Goal: Task Accomplishment & Management: Use online tool/utility

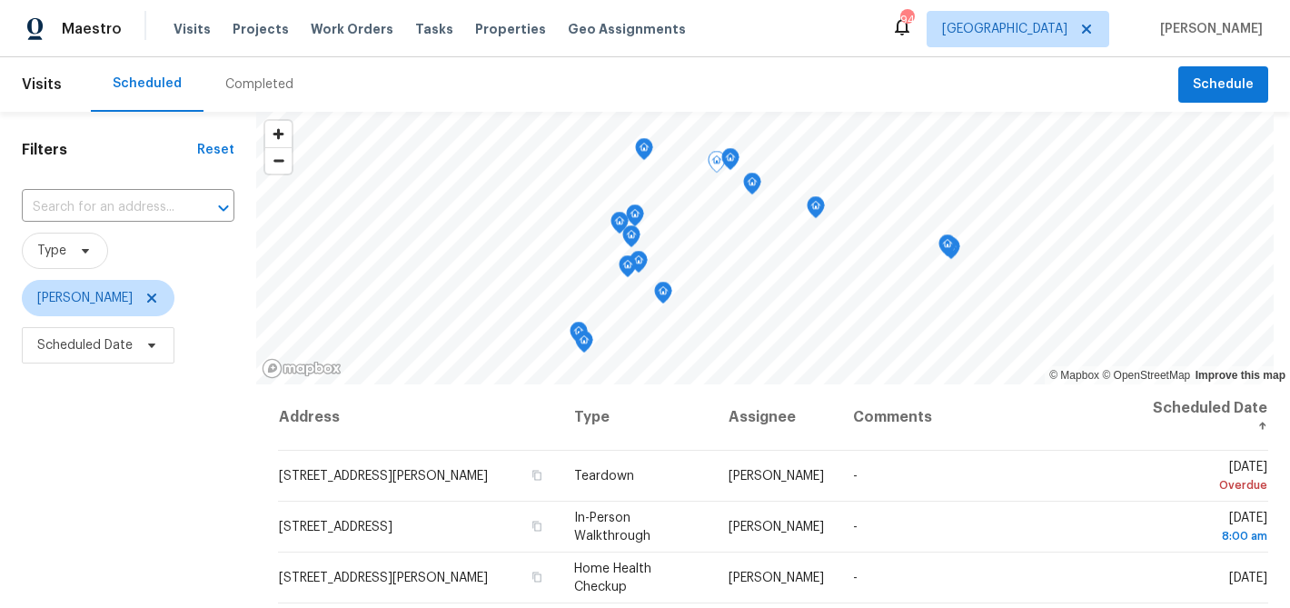
scroll to position [263, 0]
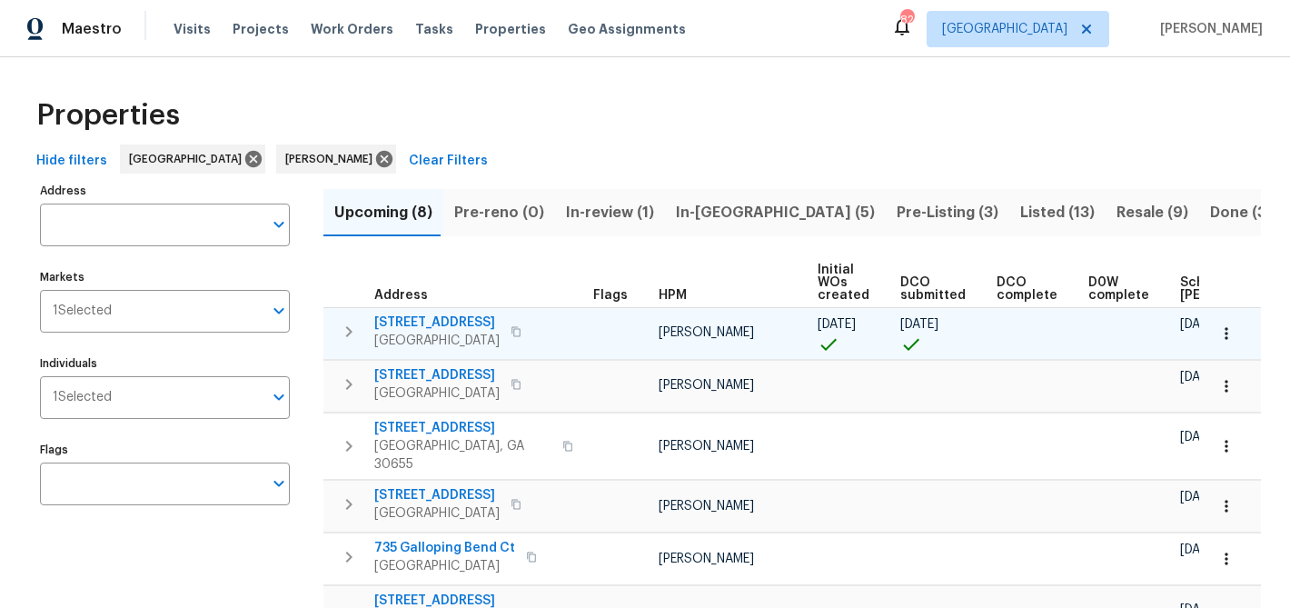
scroll to position [17, 0]
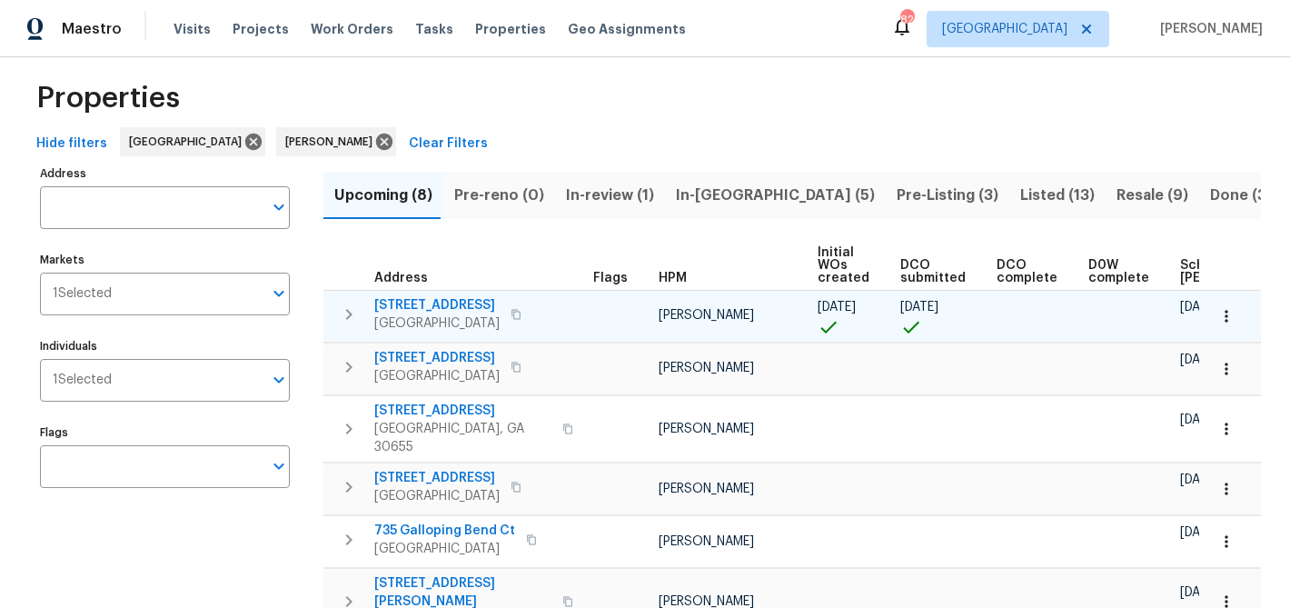
click at [443, 305] on span "[STREET_ADDRESS]" at bounding box center [436, 305] width 125 height 18
click at [456, 303] on span "[STREET_ADDRESS]" at bounding box center [436, 305] width 125 height 18
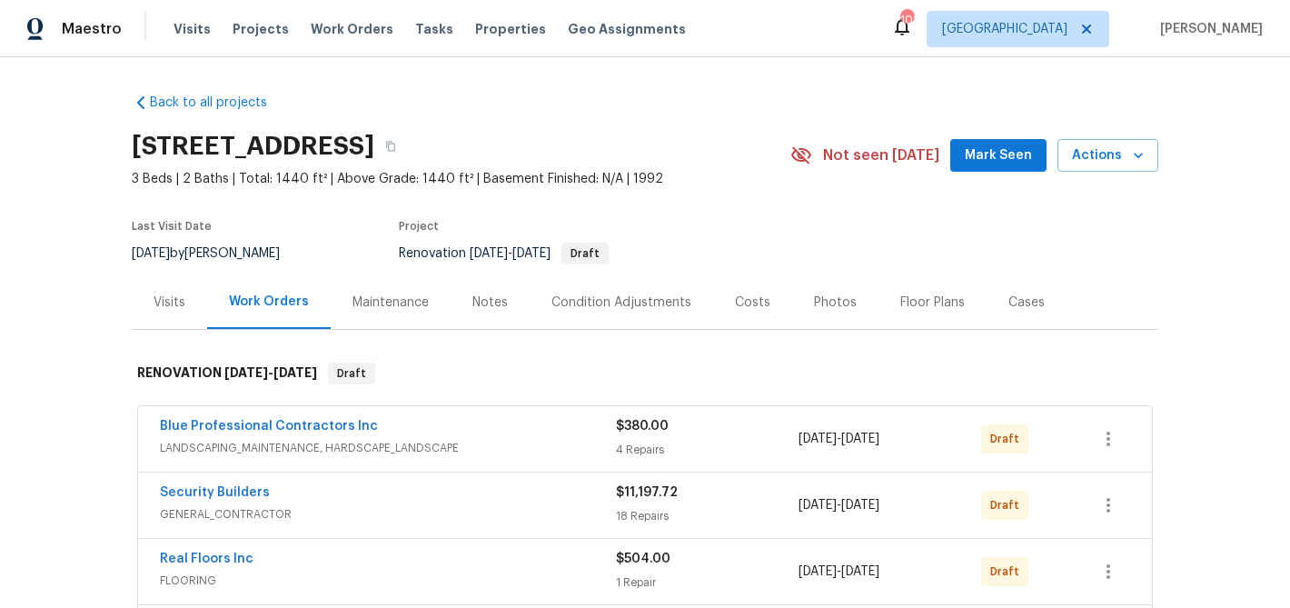
click at [985, 162] on span "Mark Seen" at bounding box center [998, 155] width 67 height 23
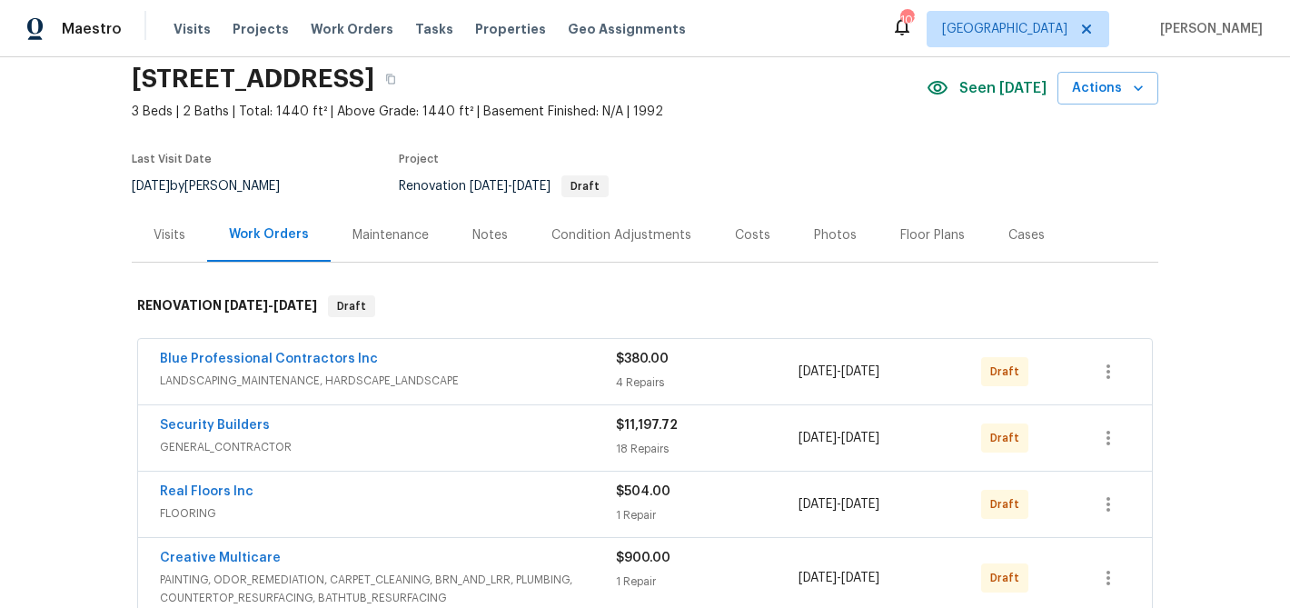
scroll to position [89, 0]
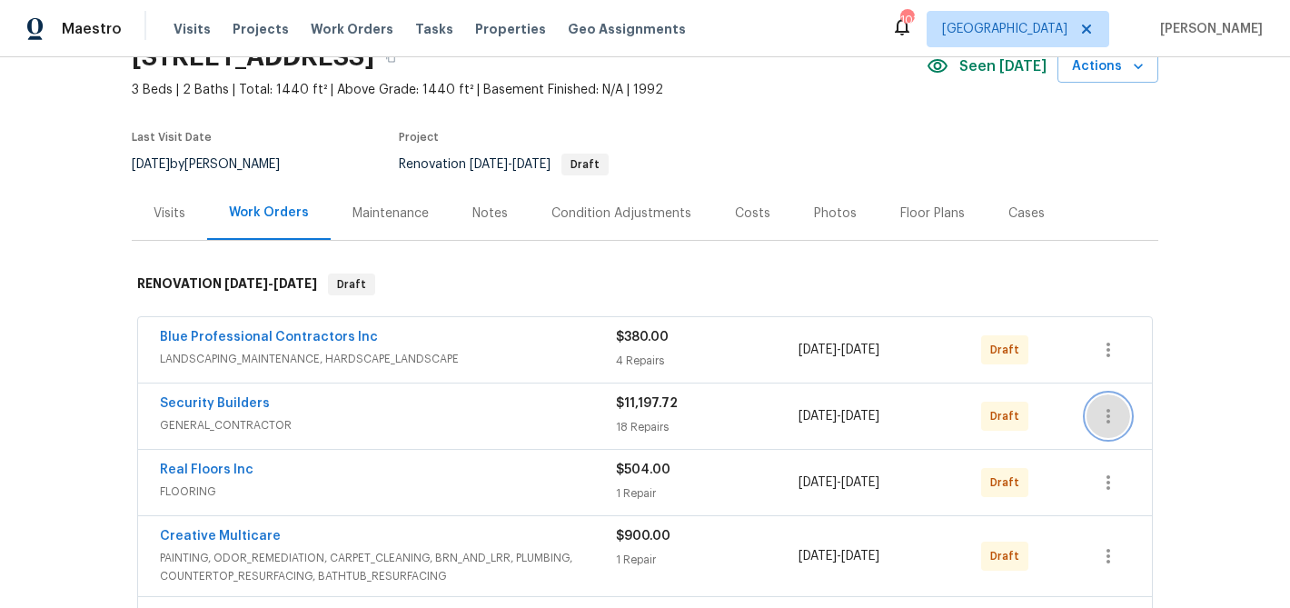
click at [1103, 414] on icon "button" at bounding box center [1109, 416] width 22 height 22
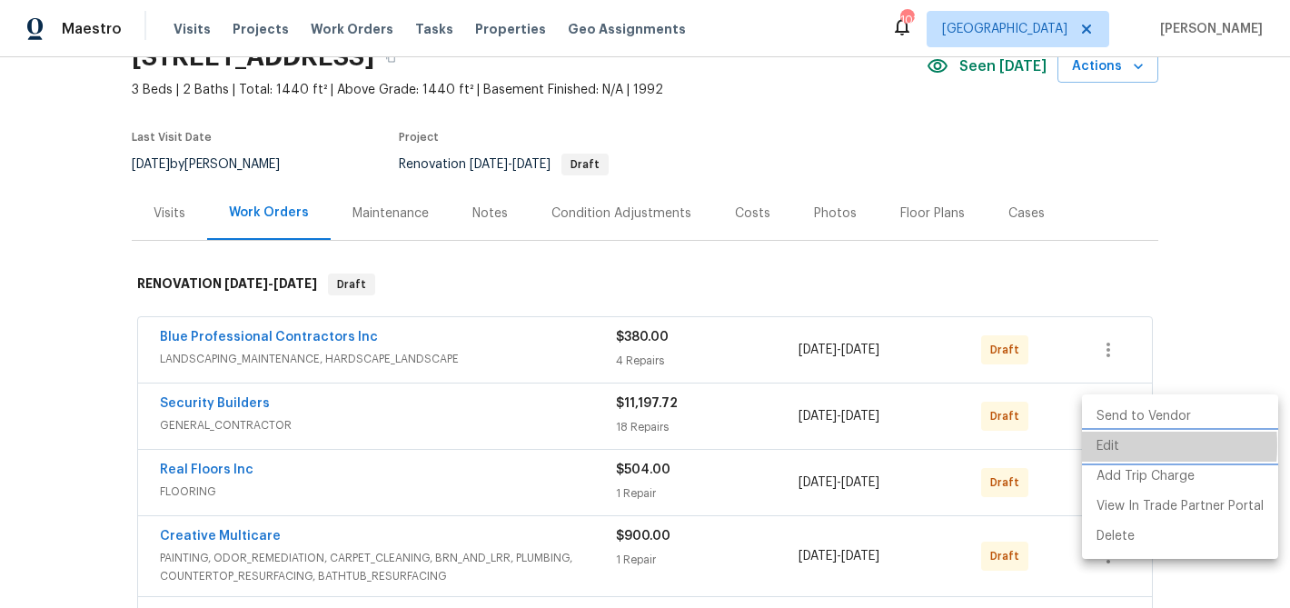
click at [1102, 445] on li "Edit" at bounding box center [1180, 447] width 196 height 30
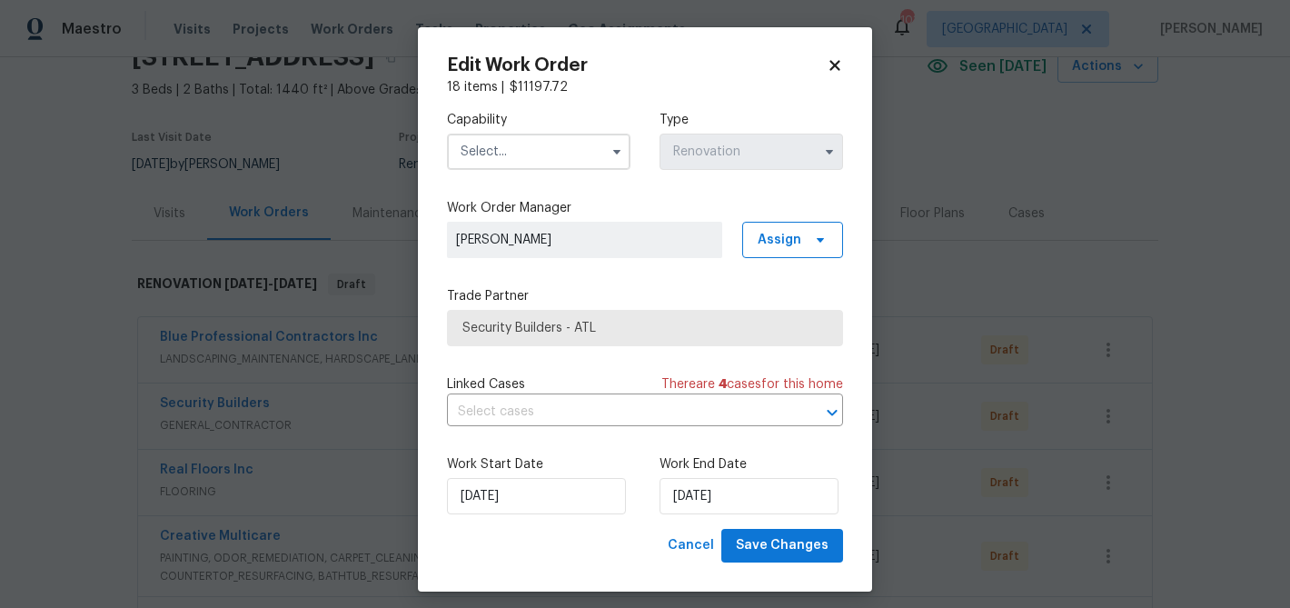
click at [546, 148] on input "text" at bounding box center [539, 152] width 184 height 36
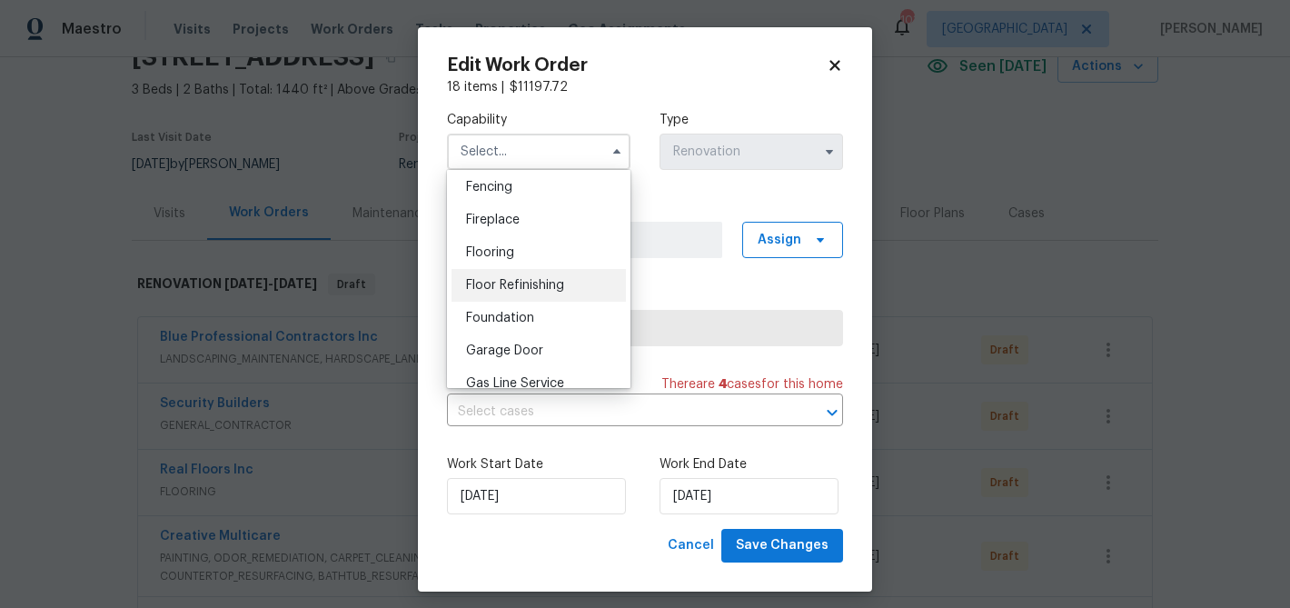
scroll to position [683, 0]
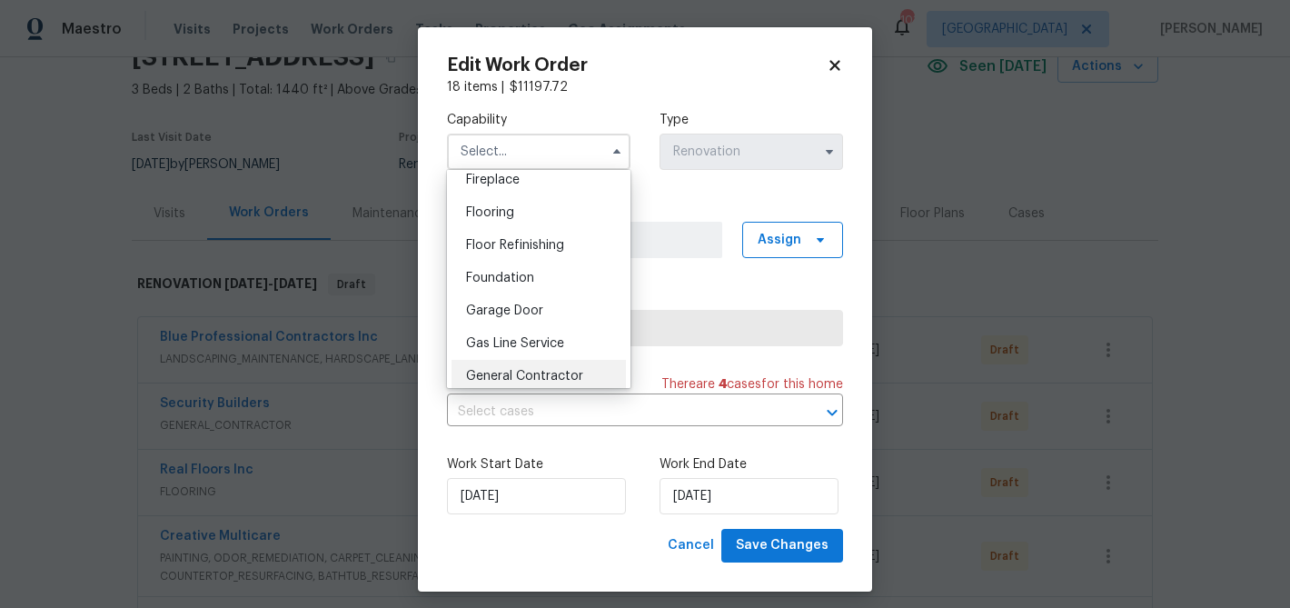
click at [541, 367] on div "General Contractor" at bounding box center [539, 376] width 174 height 33
type input "General Contractor"
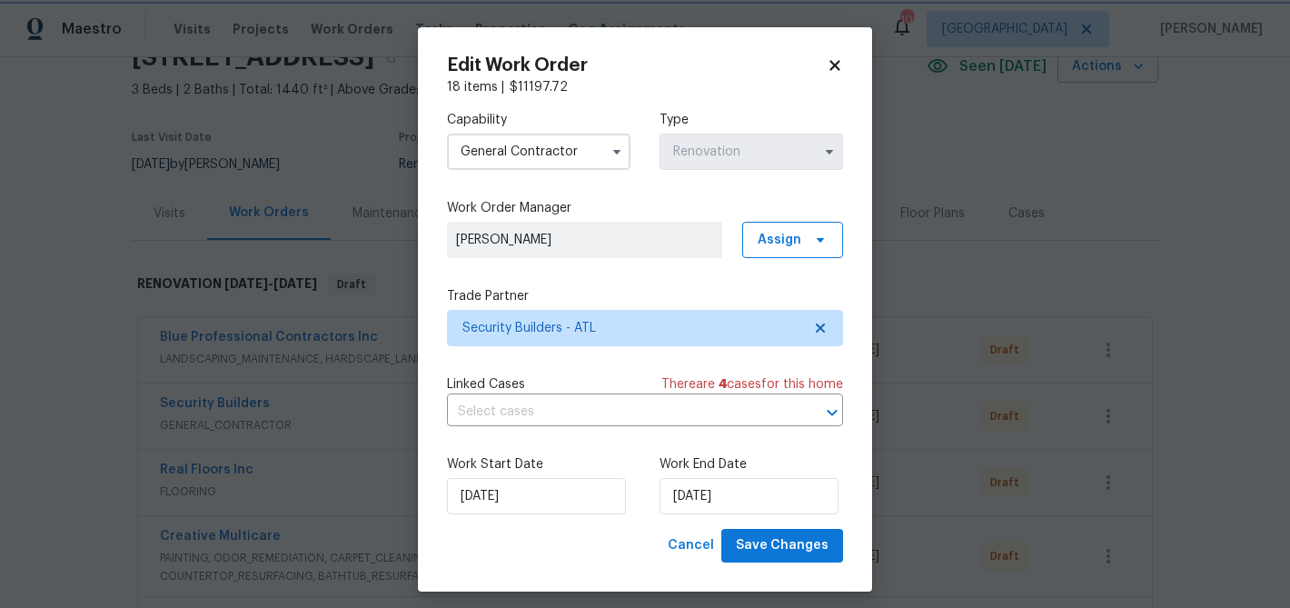
scroll to position [725, 0]
click at [568, 323] on span "Security Builders - ATL" at bounding box center [632, 328] width 339 height 18
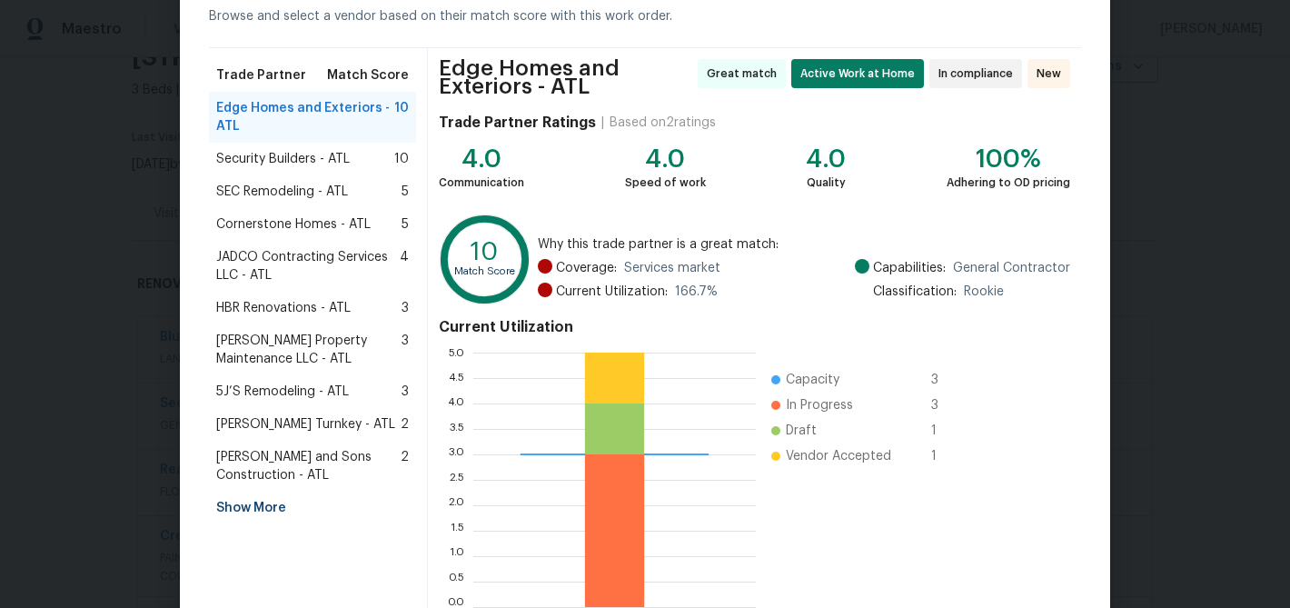
scroll to position [95, 0]
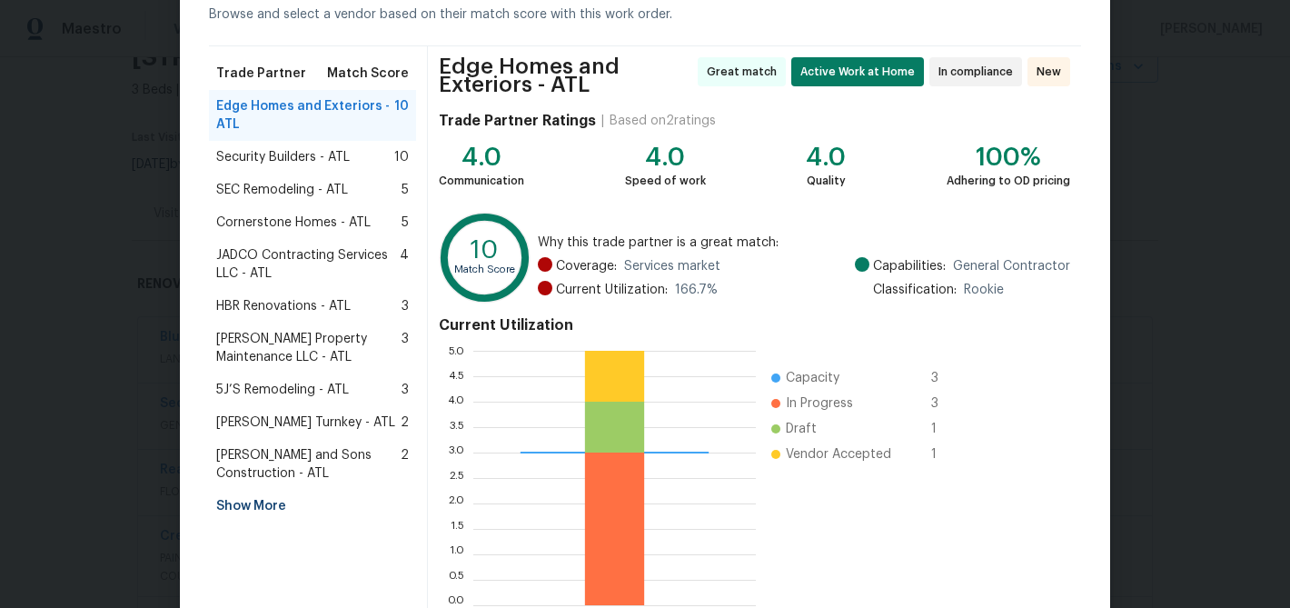
click at [258, 497] on div "Show More" at bounding box center [312, 506] width 207 height 33
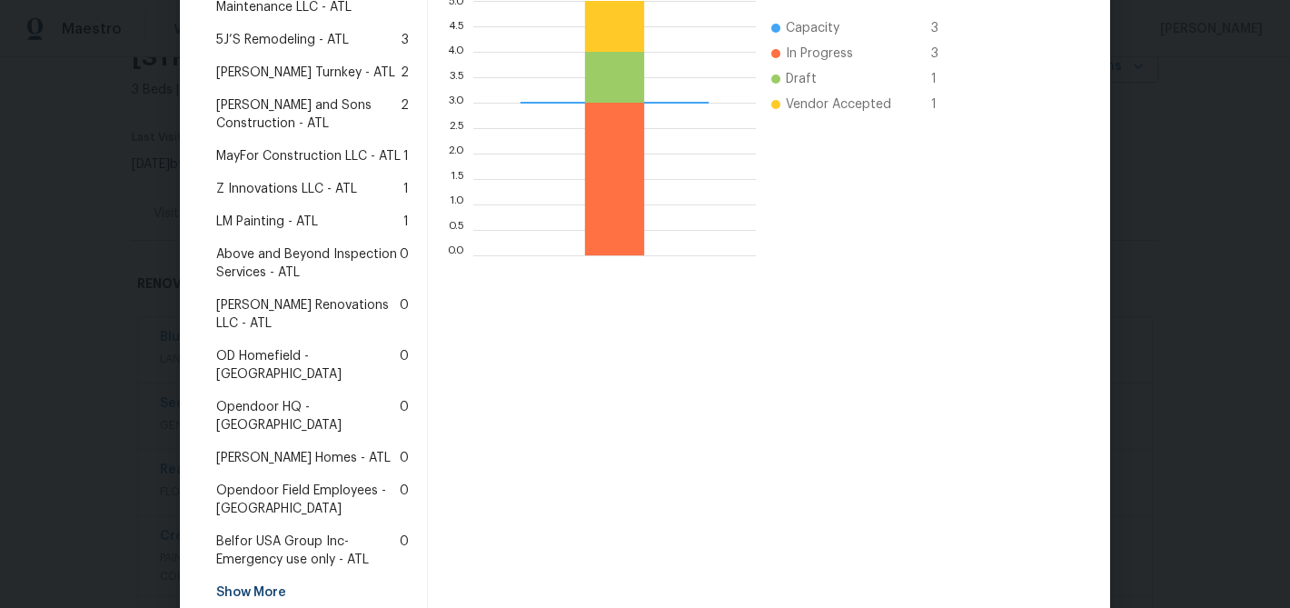
scroll to position [475, 0]
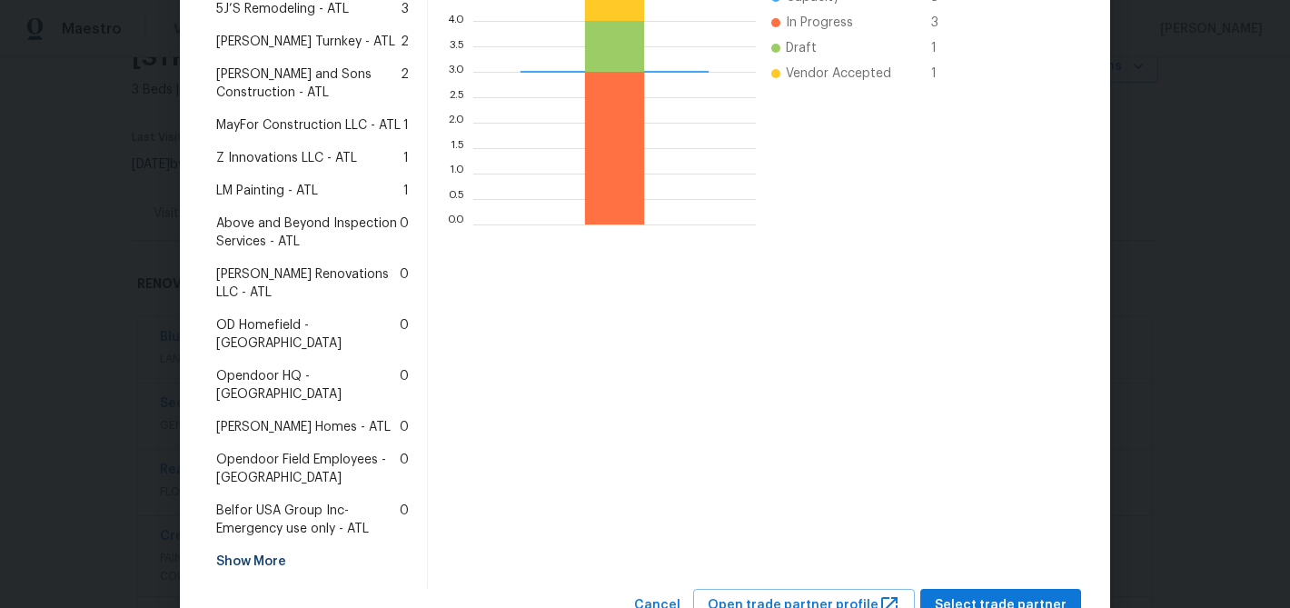
click at [306, 418] on span "[PERSON_NAME] Homes - ATL" at bounding box center [303, 427] width 174 height 18
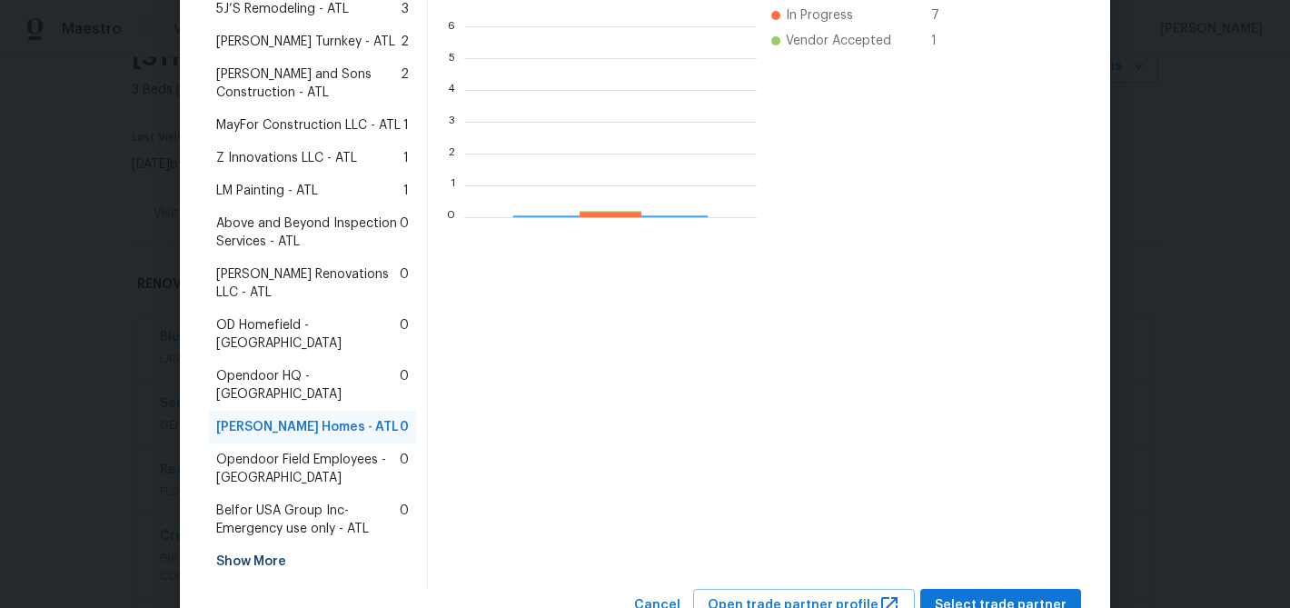
scroll to position [254, 292]
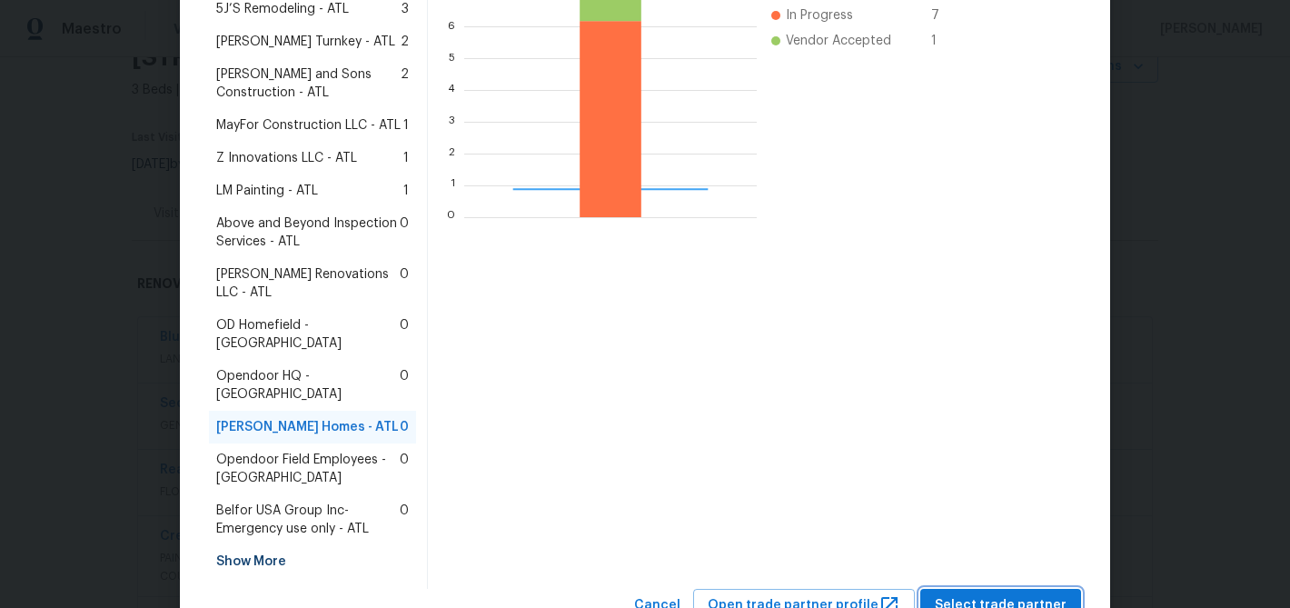
click at [1004, 594] on span "Select trade partner" at bounding box center [1001, 605] width 132 height 23
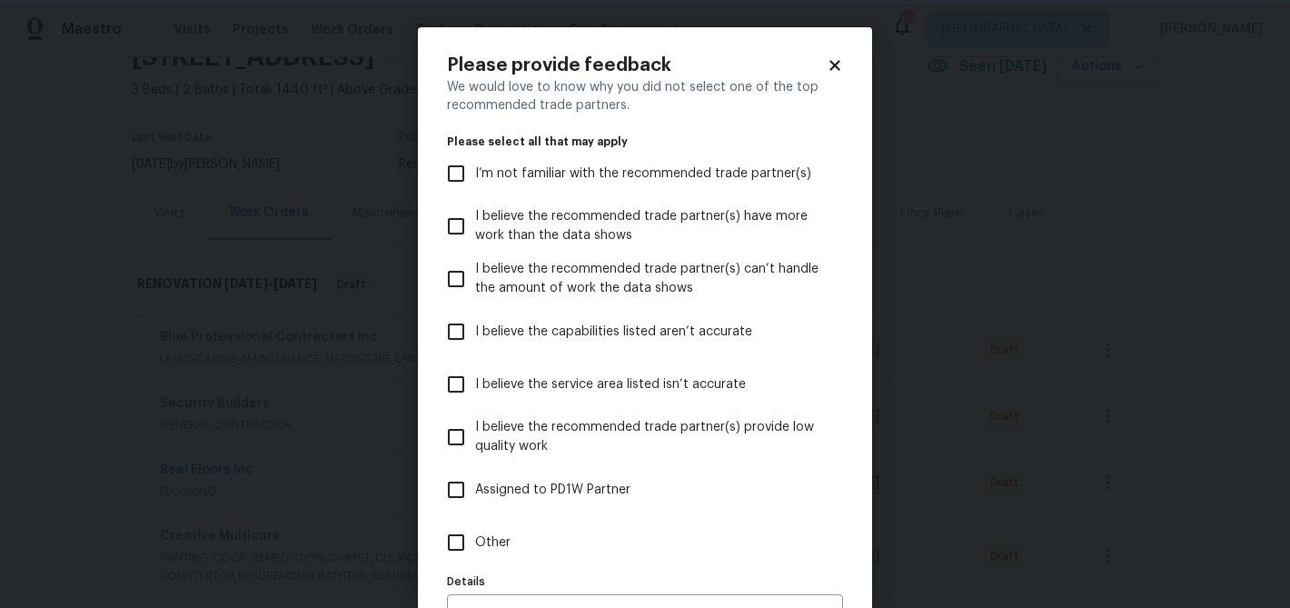
scroll to position [112, 0]
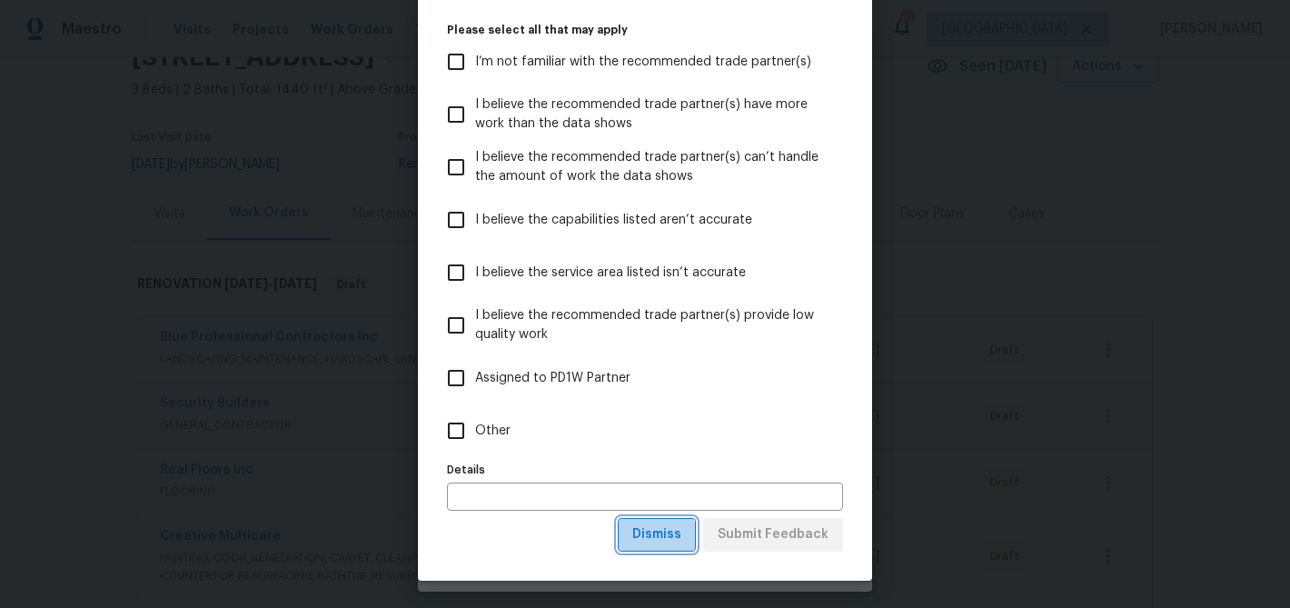
click at [631, 547] on button "Dismiss" at bounding box center [657, 535] width 78 height 34
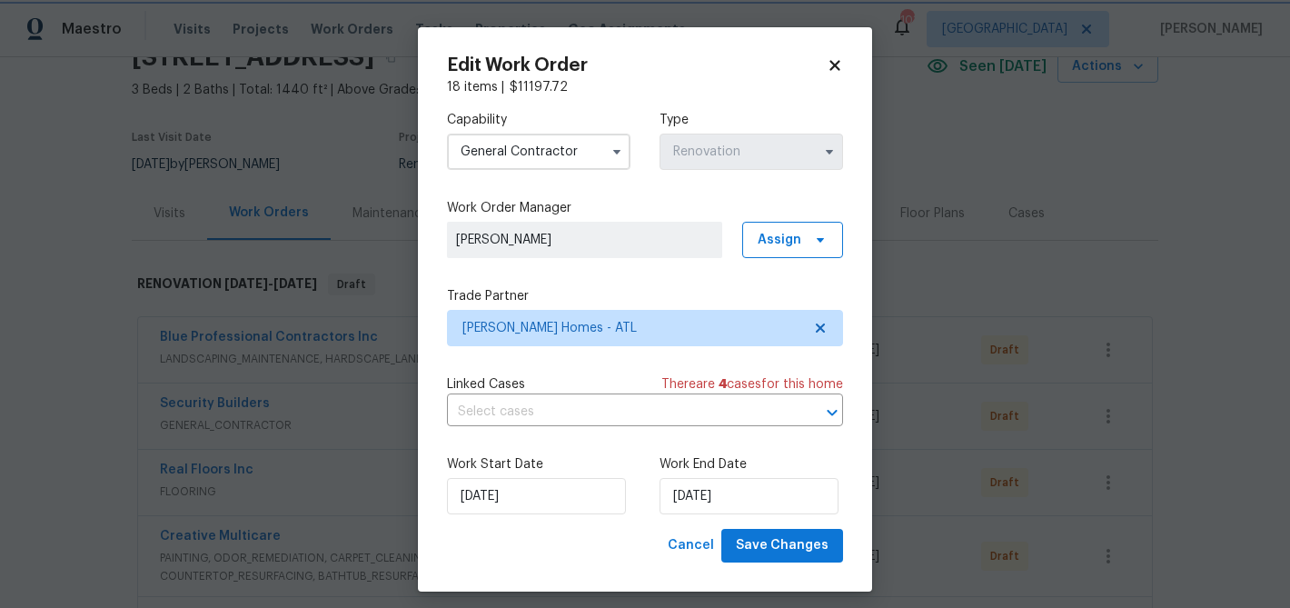
scroll to position [0, 0]
click at [694, 487] on input "[DATE]" at bounding box center [749, 496] width 179 height 36
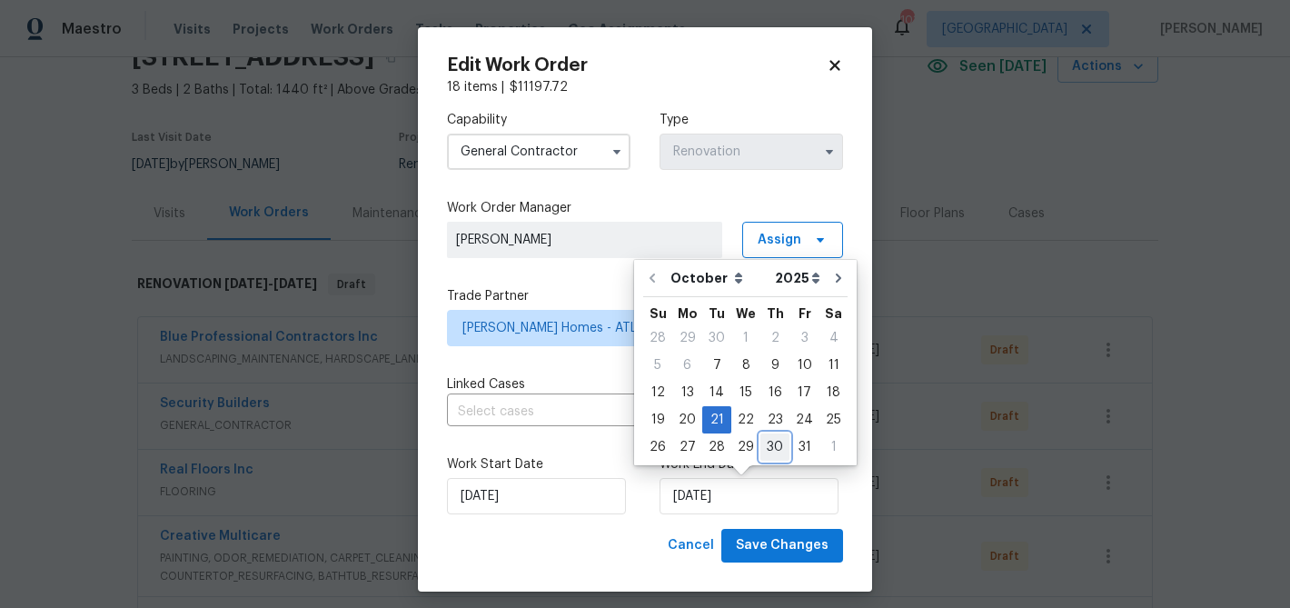
click at [770, 443] on div "30" at bounding box center [775, 446] width 29 height 25
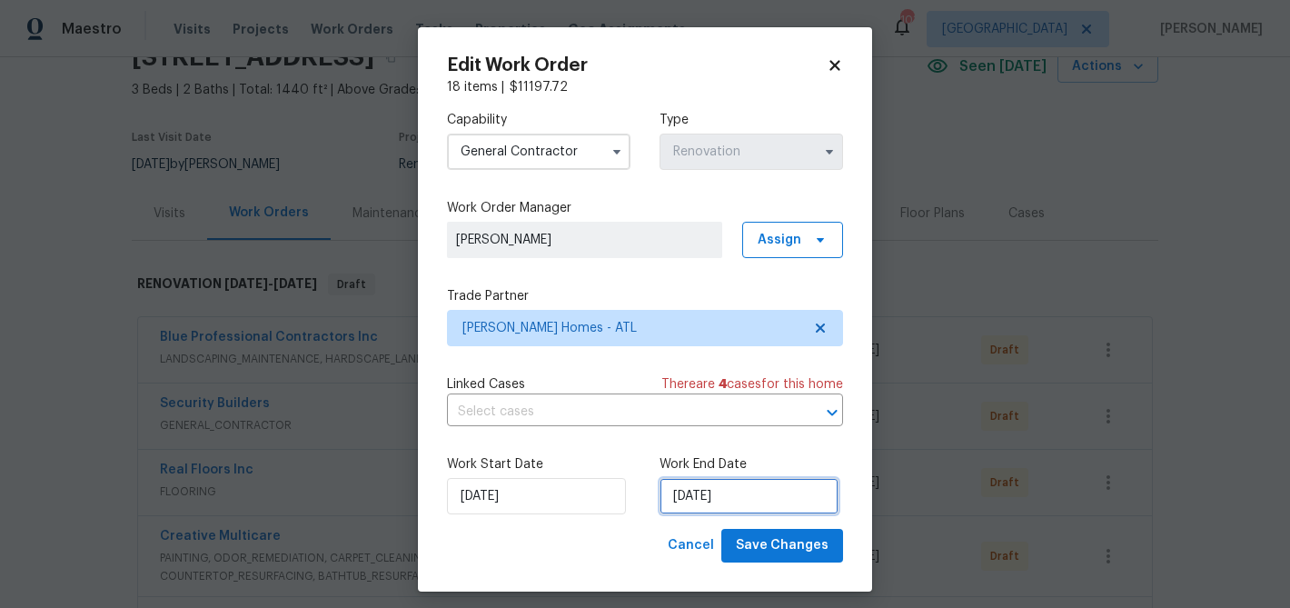
click at [751, 502] on input "10/30/2025" at bounding box center [749, 496] width 179 height 36
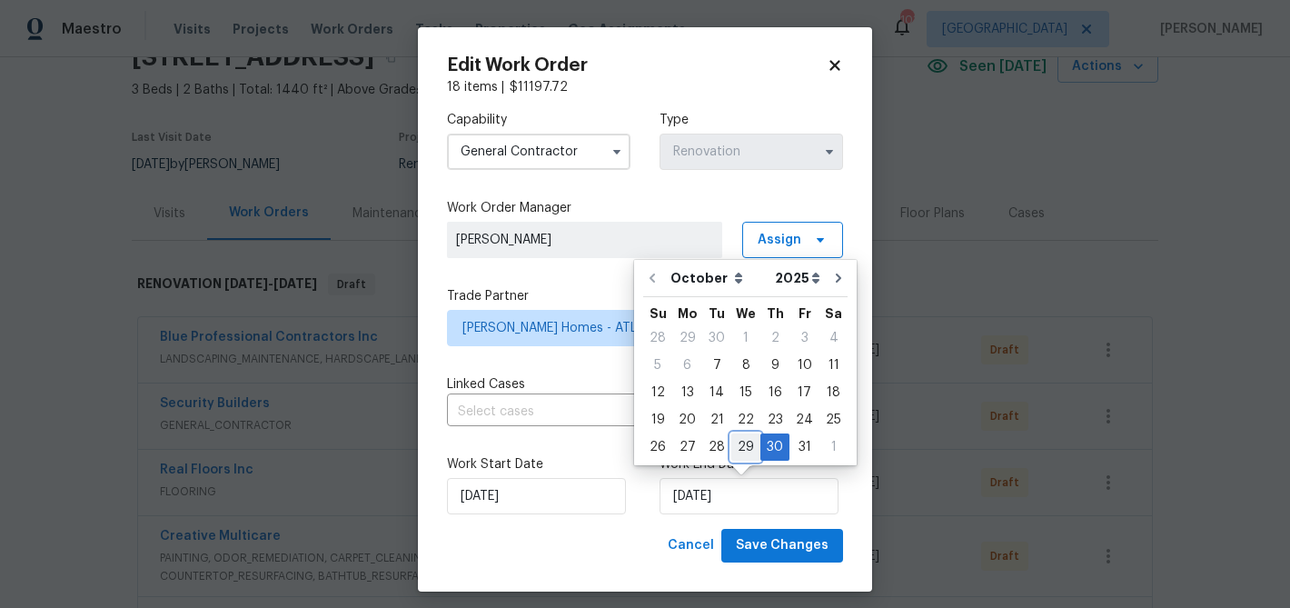
click at [744, 445] on div "29" at bounding box center [745, 446] width 29 height 25
click at [733, 491] on input "10/29/2025" at bounding box center [749, 496] width 179 height 36
click at [693, 413] on div "20" at bounding box center [687, 419] width 30 height 25
type input "[DATE]"
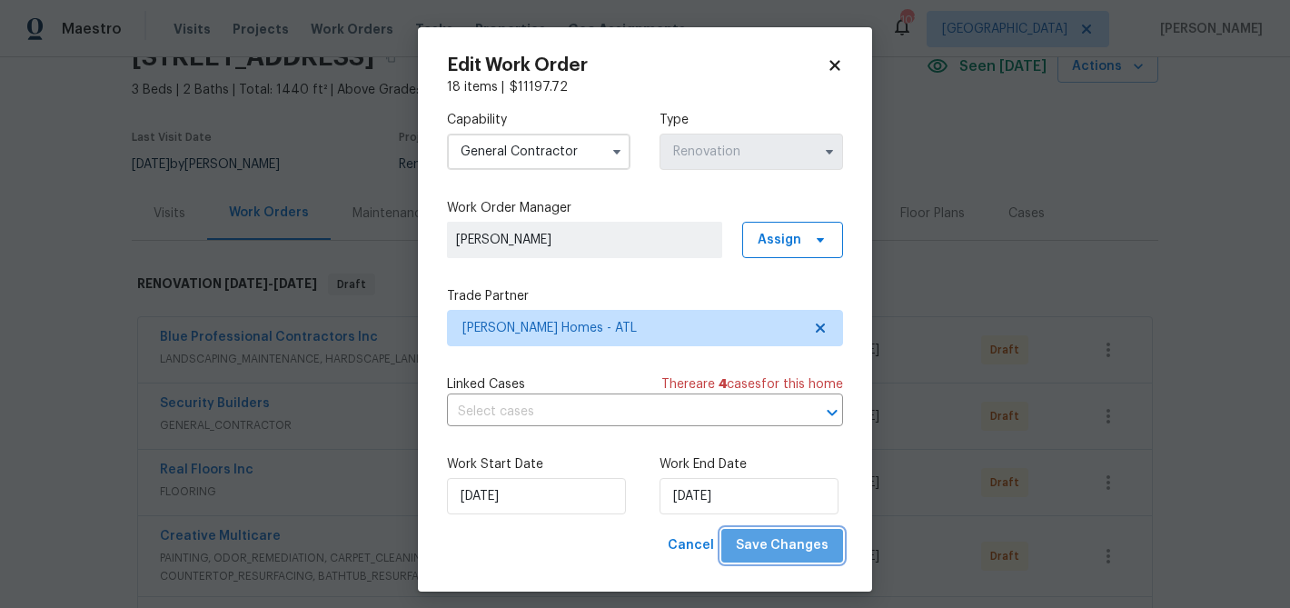
click at [804, 539] on span "Save Changes" at bounding box center [782, 545] width 93 height 23
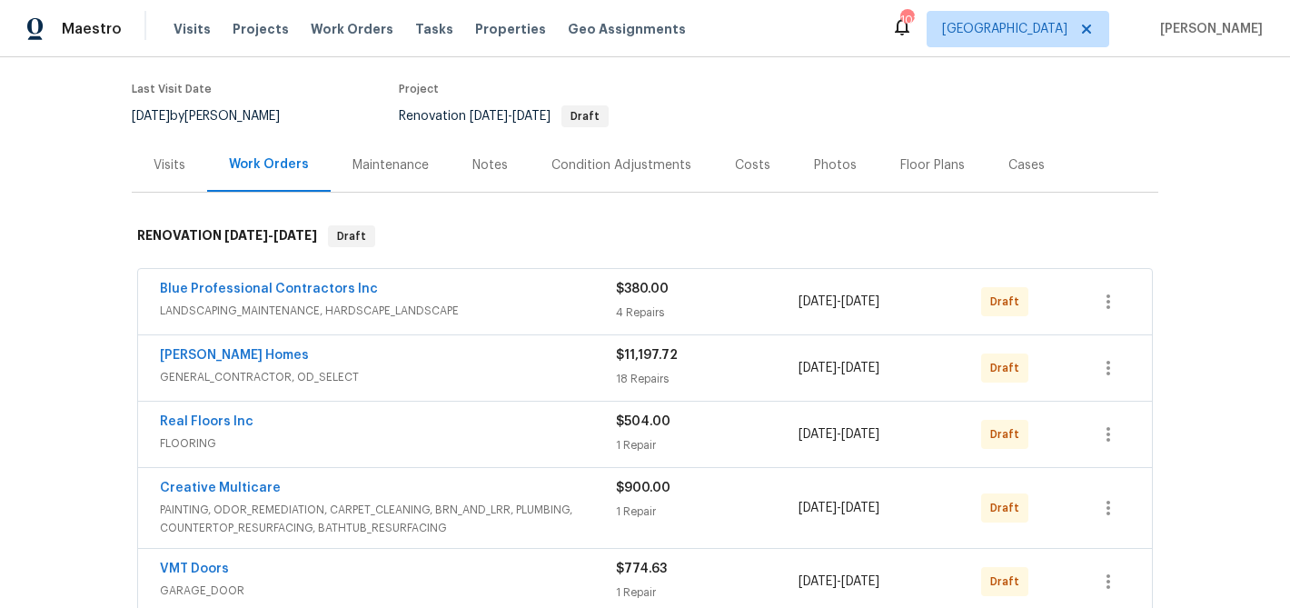
scroll to position [168, 0]
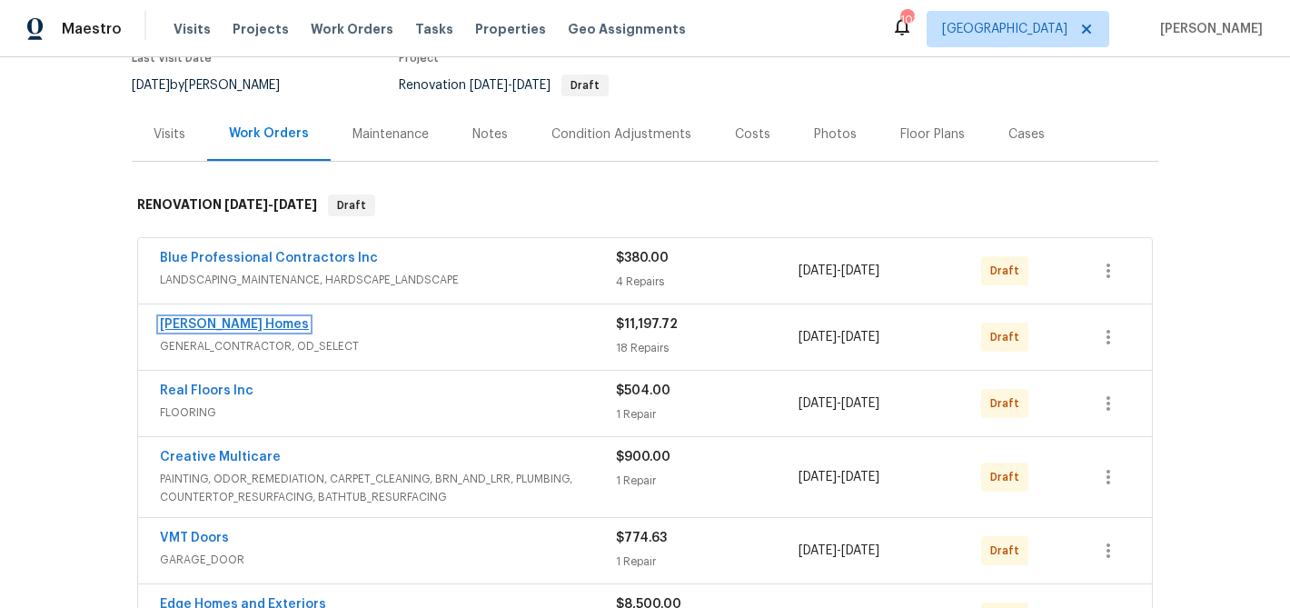
click at [236, 327] on link "Therrien Homes" at bounding box center [234, 324] width 149 height 13
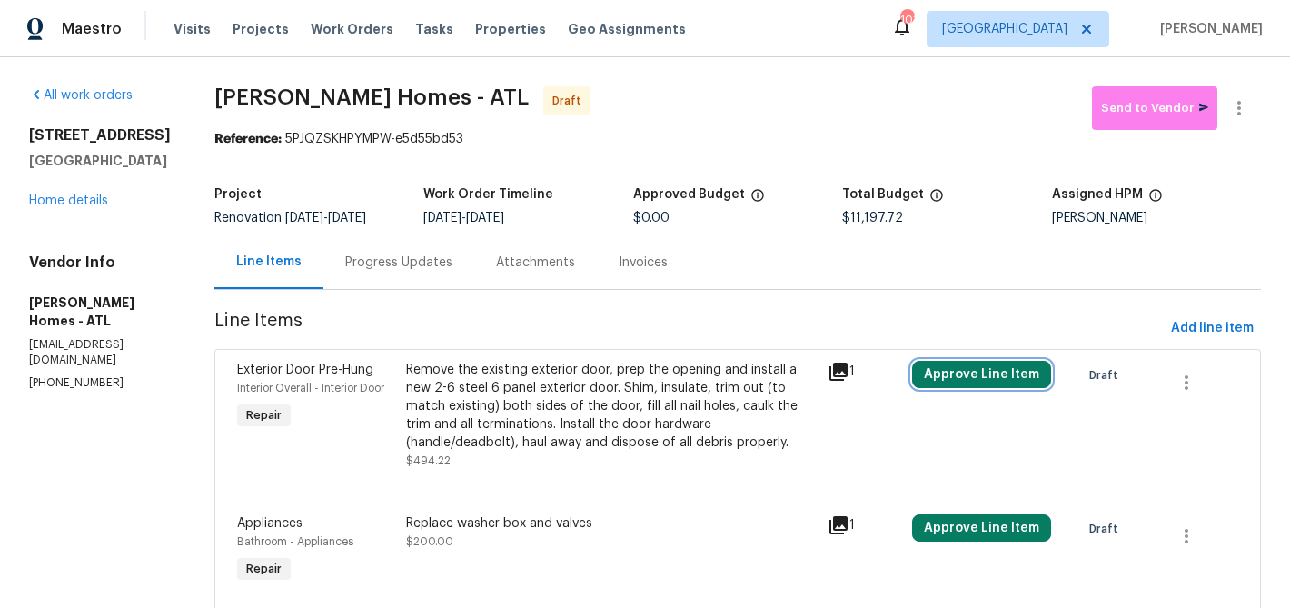
click at [936, 366] on button "Approve Line Item" at bounding box center [981, 374] width 139 height 27
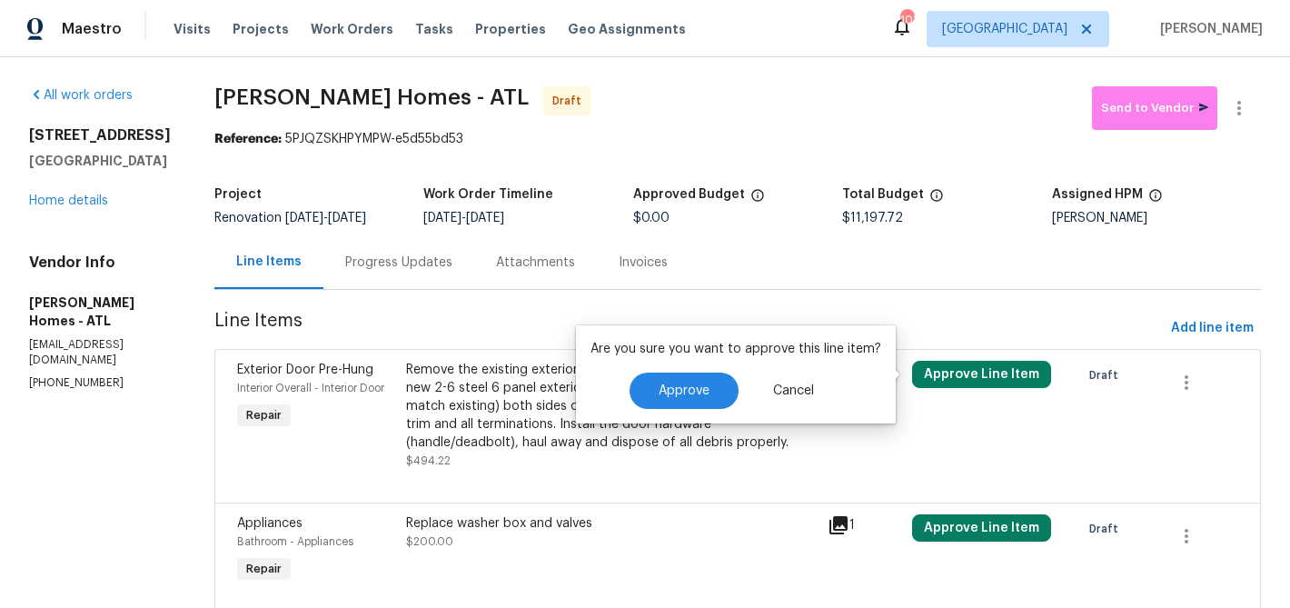
click at [712, 413] on div "Are you sure you want to approve this line item? Approve Cancel" at bounding box center [736, 374] width 320 height 98
click at [712, 404] on button "Approve" at bounding box center [684, 391] width 109 height 36
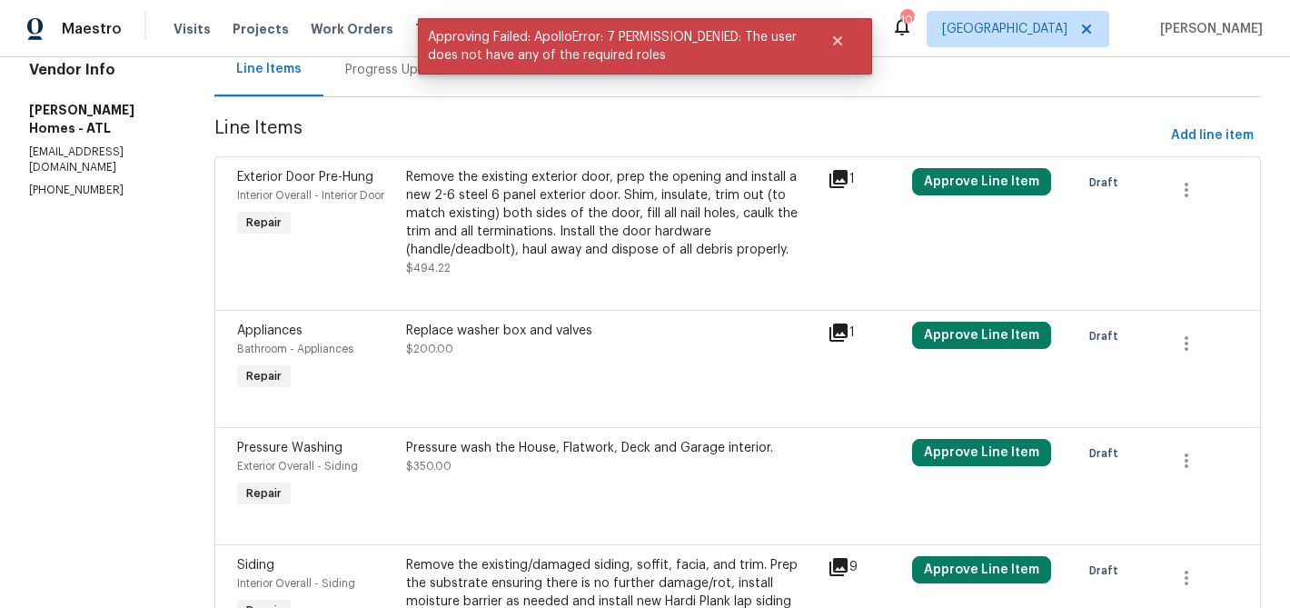
scroll to position [207, 0]
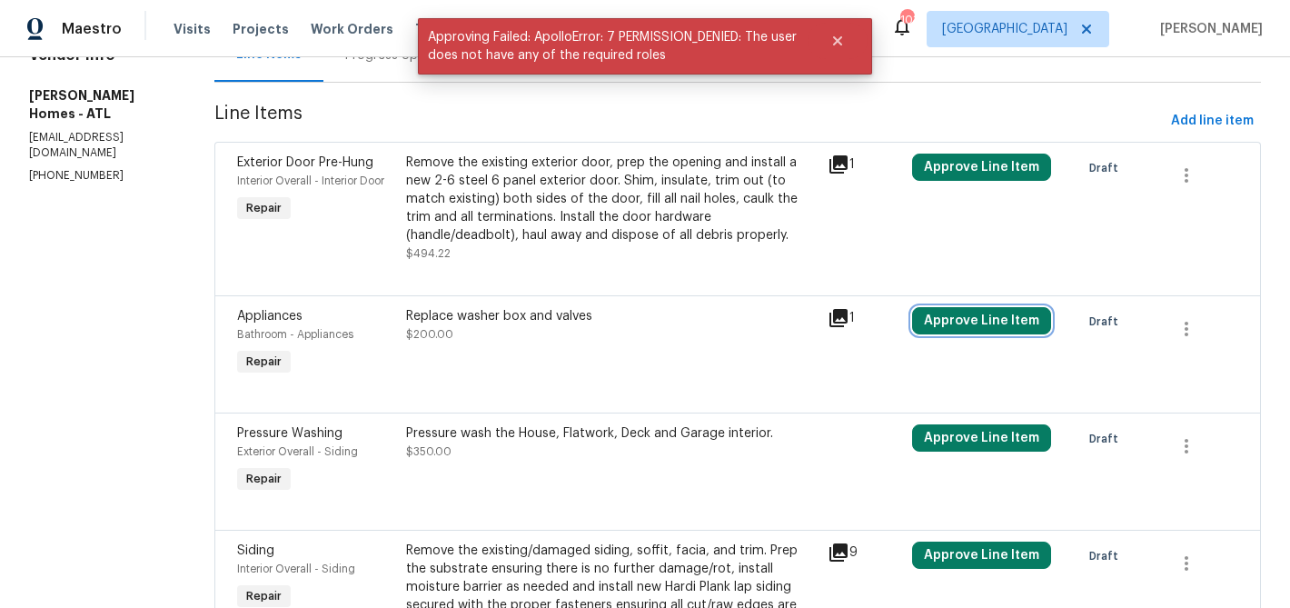
click at [926, 333] on button "Approve Line Item" at bounding box center [981, 320] width 139 height 27
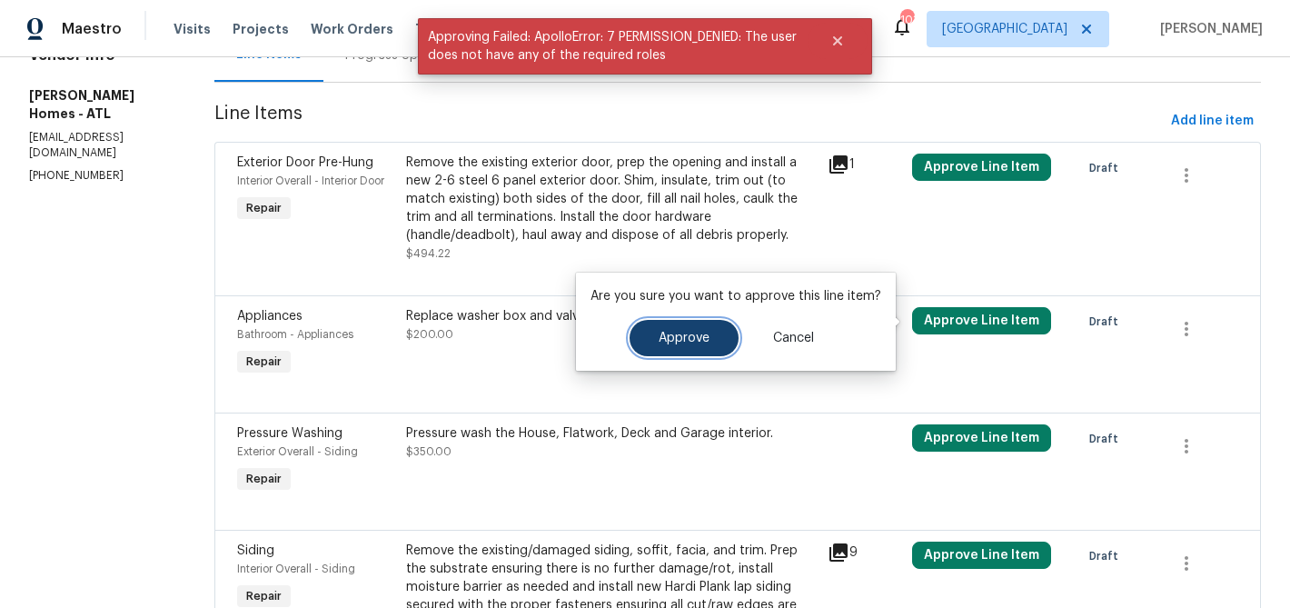
click at [664, 338] on span "Approve" at bounding box center [684, 339] width 51 height 14
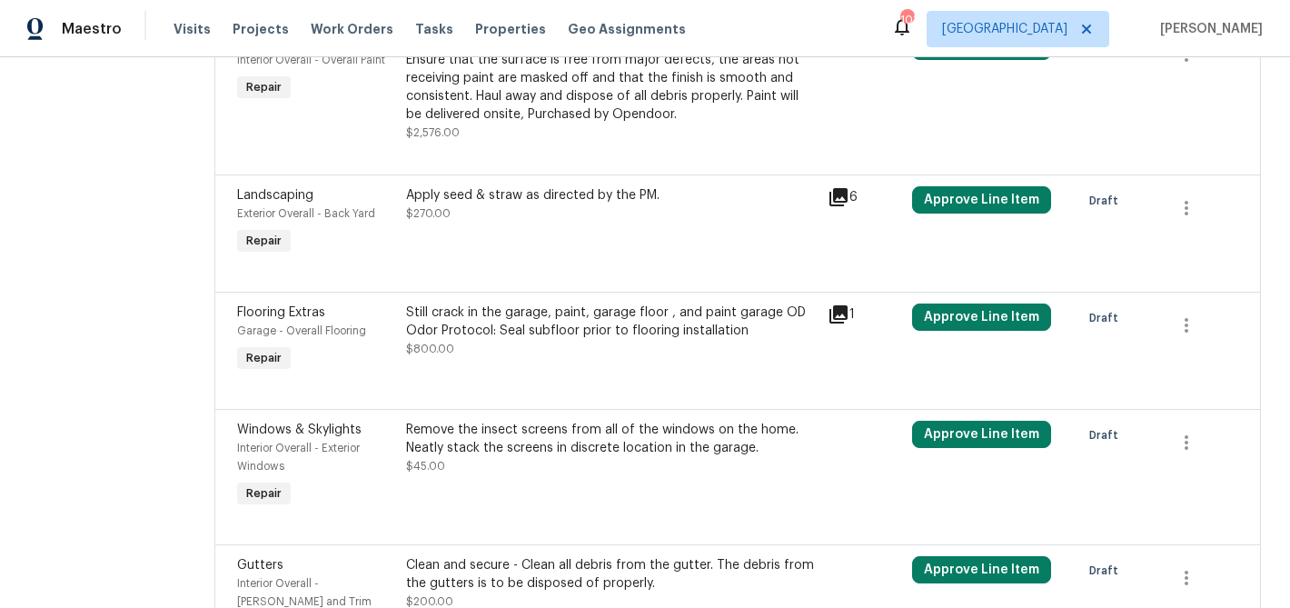
scroll to position [2748, 0]
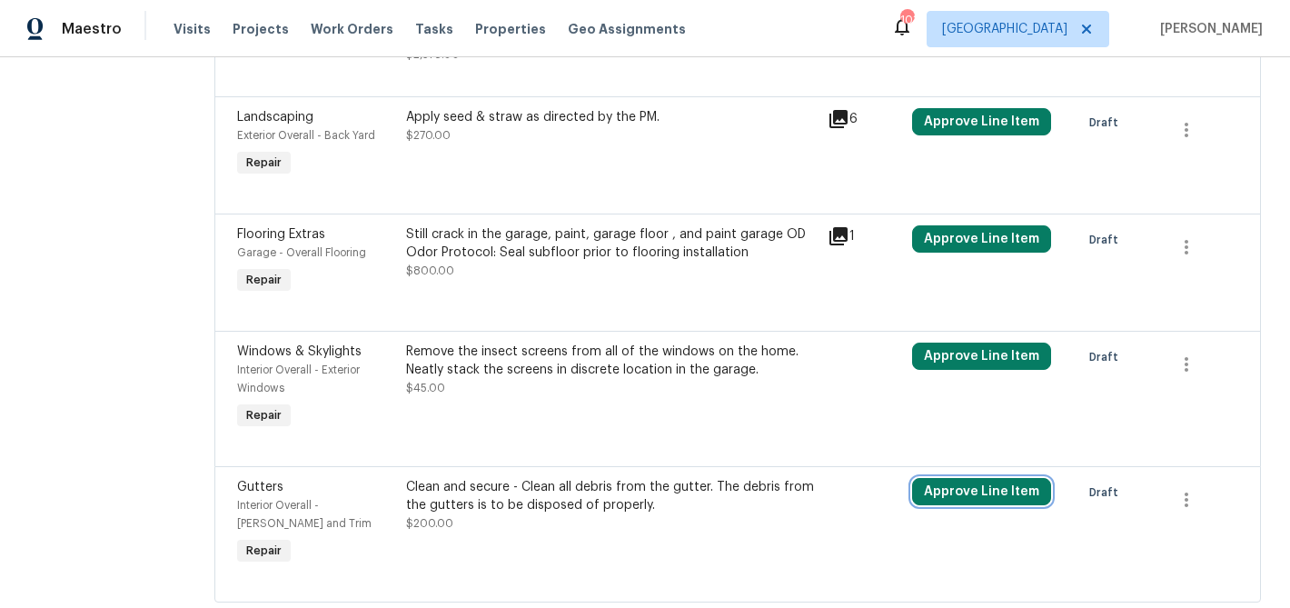
click at [936, 478] on button "Approve Line Item" at bounding box center [981, 491] width 139 height 27
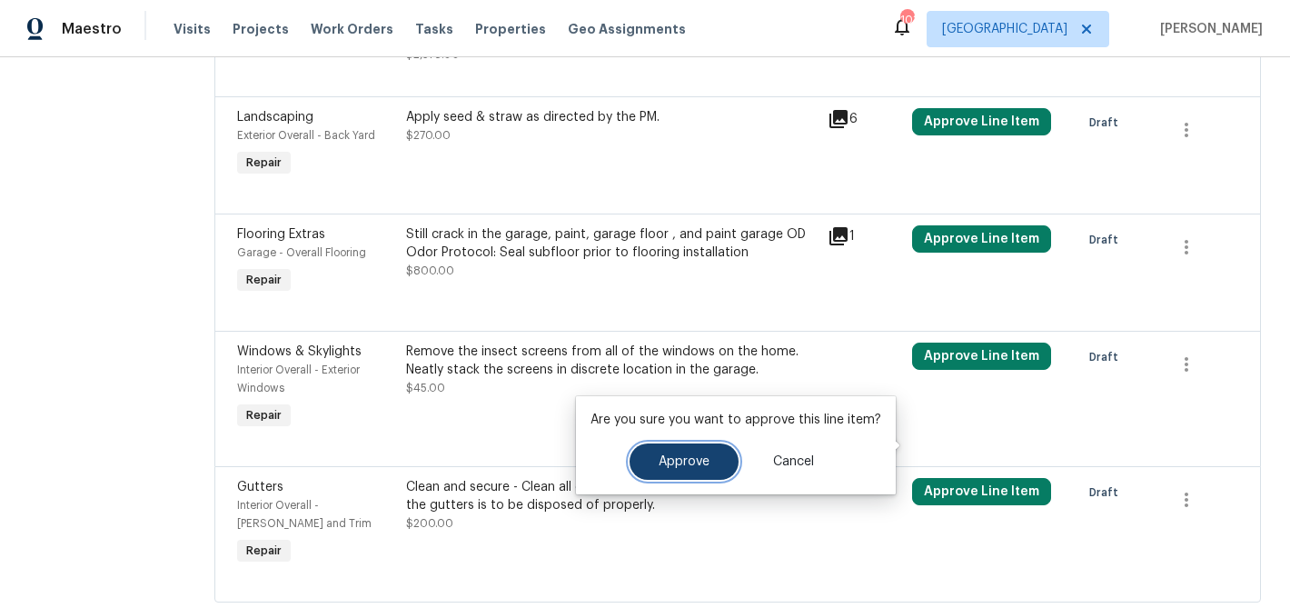
click at [677, 461] on span "Approve" at bounding box center [684, 462] width 51 height 14
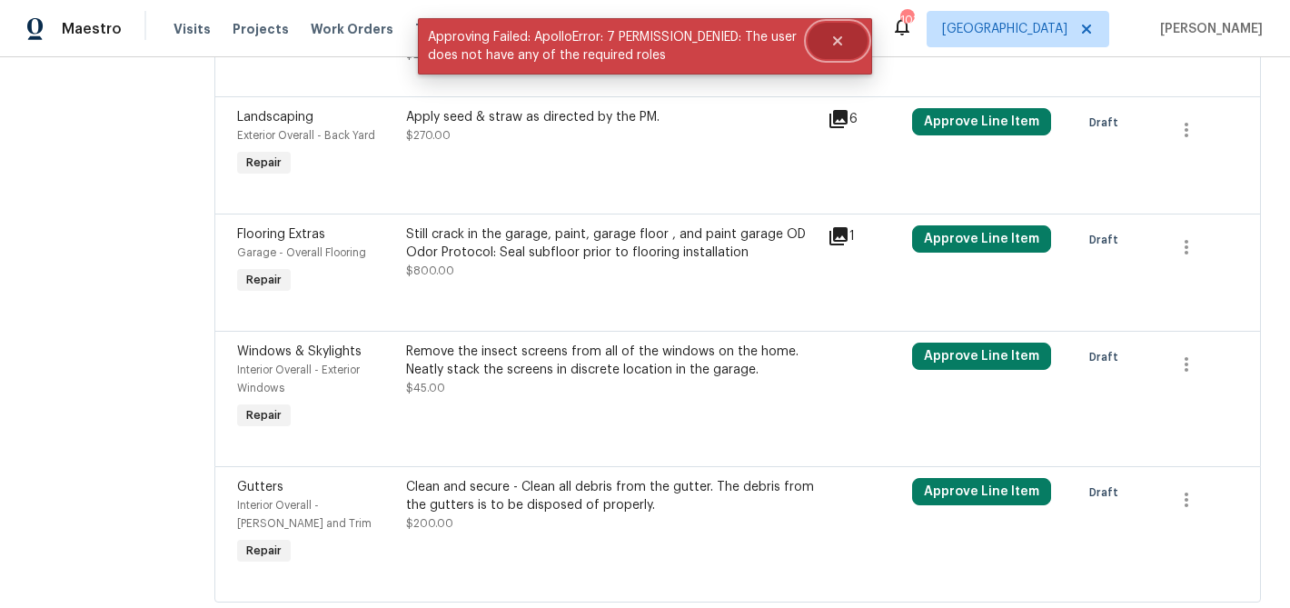
click at [834, 35] on icon "Close" at bounding box center [838, 41] width 15 height 15
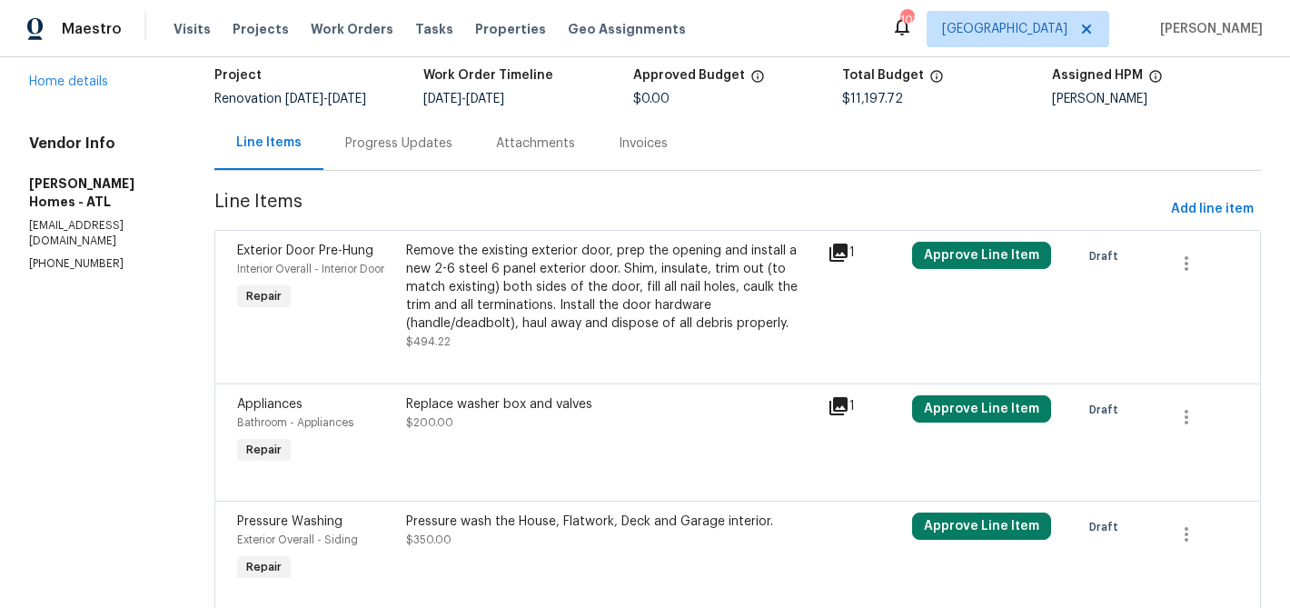
scroll to position [0, 0]
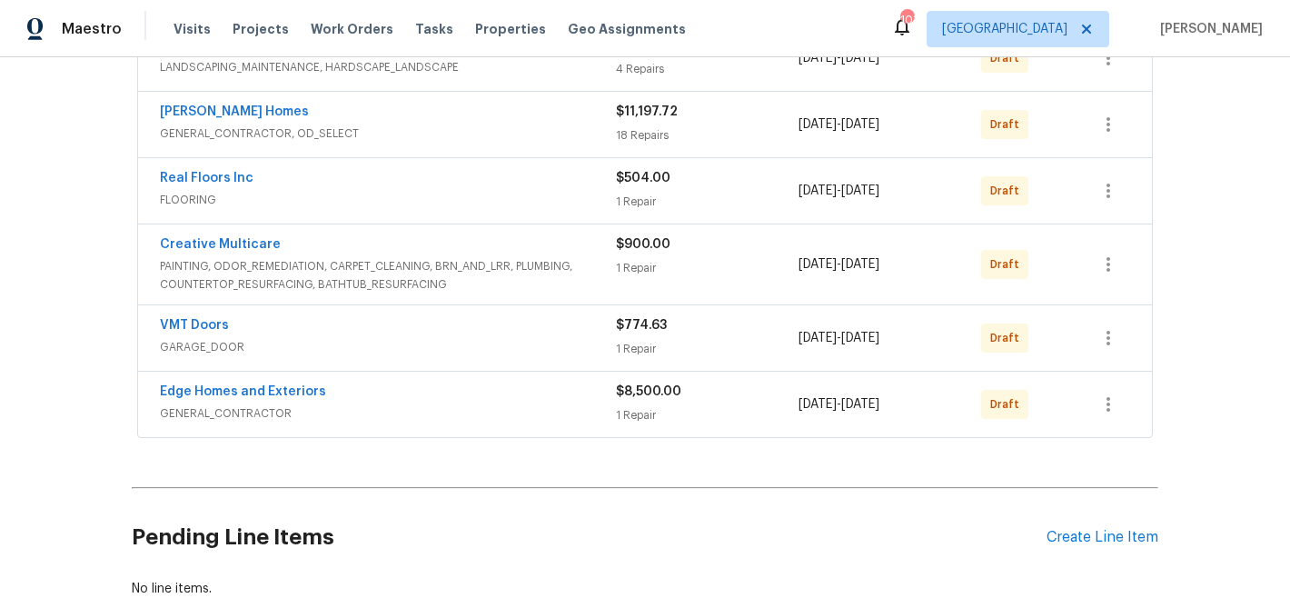
scroll to position [423, 0]
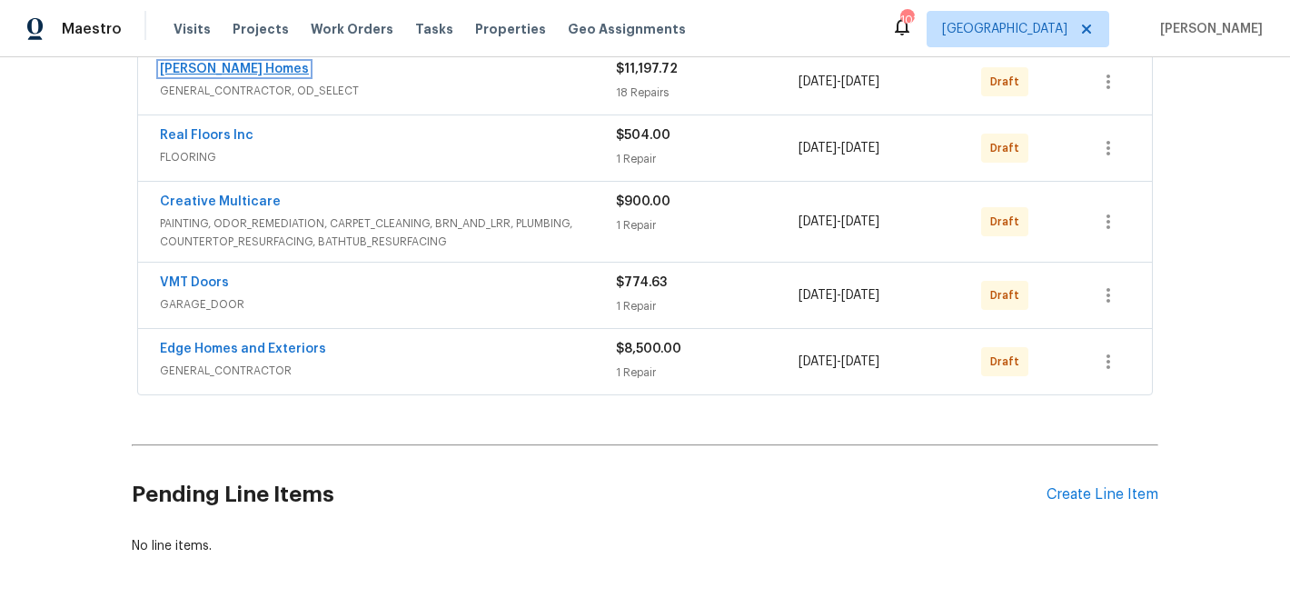
click at [246, 71] on link "[PERSON_NAME] Homes" at bounding box center [234, 69] width 149 height 13
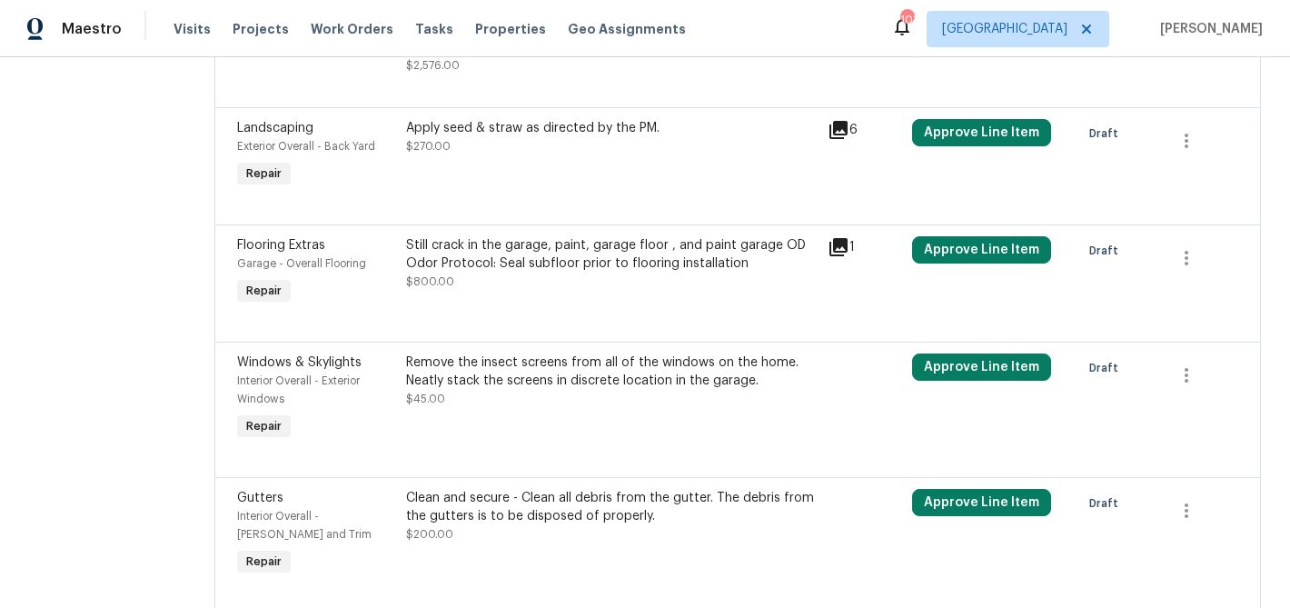
scroll to position [2748, 0]
